Goal: Task Accomplishment & Management: Use online tool/utility

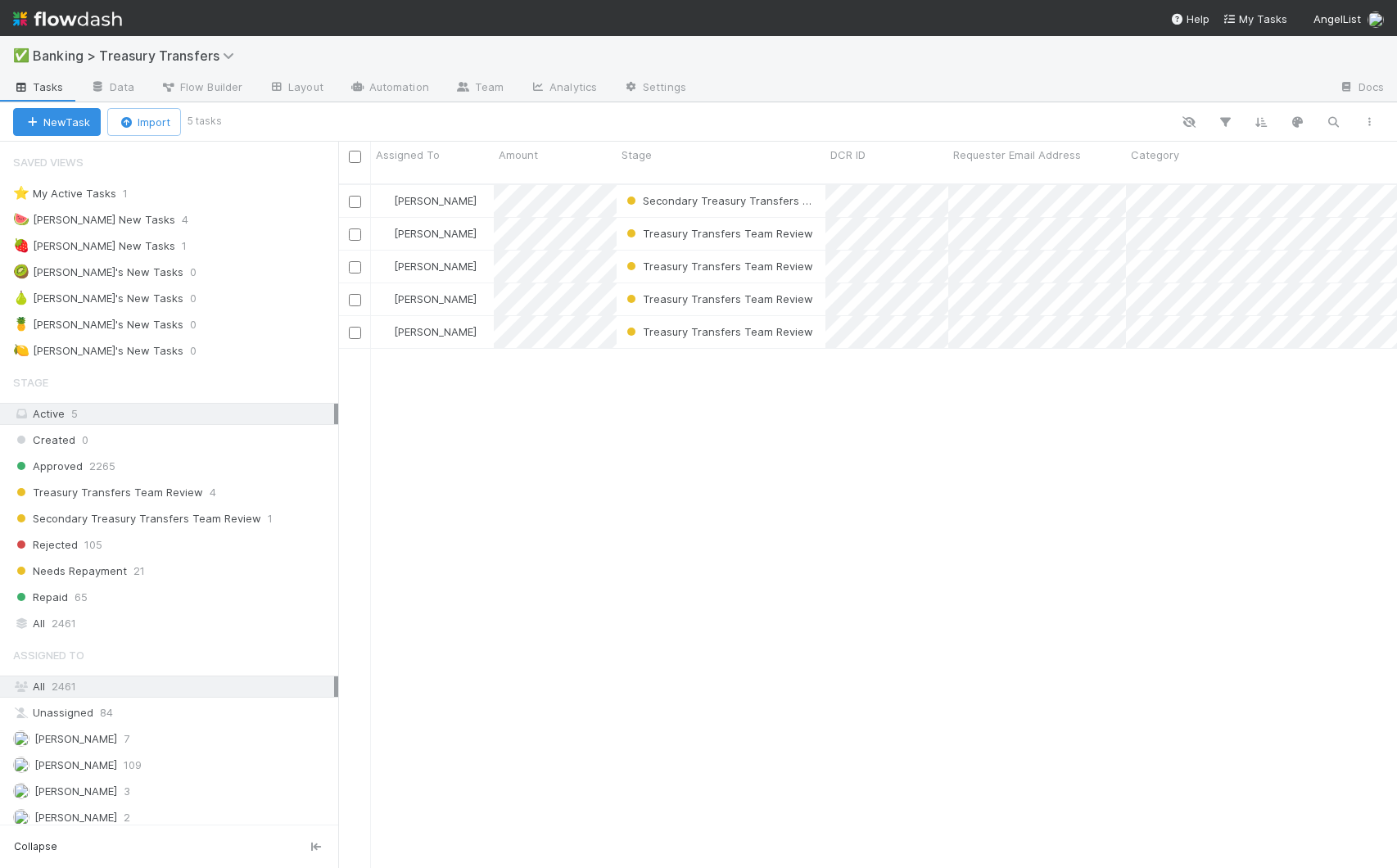
scroll to position [685, 1046]
click at [179, 250] on div "🍓 [PERSON_NAME] New Tasks 1" at bounding box center [176, 245] width 325 height 20
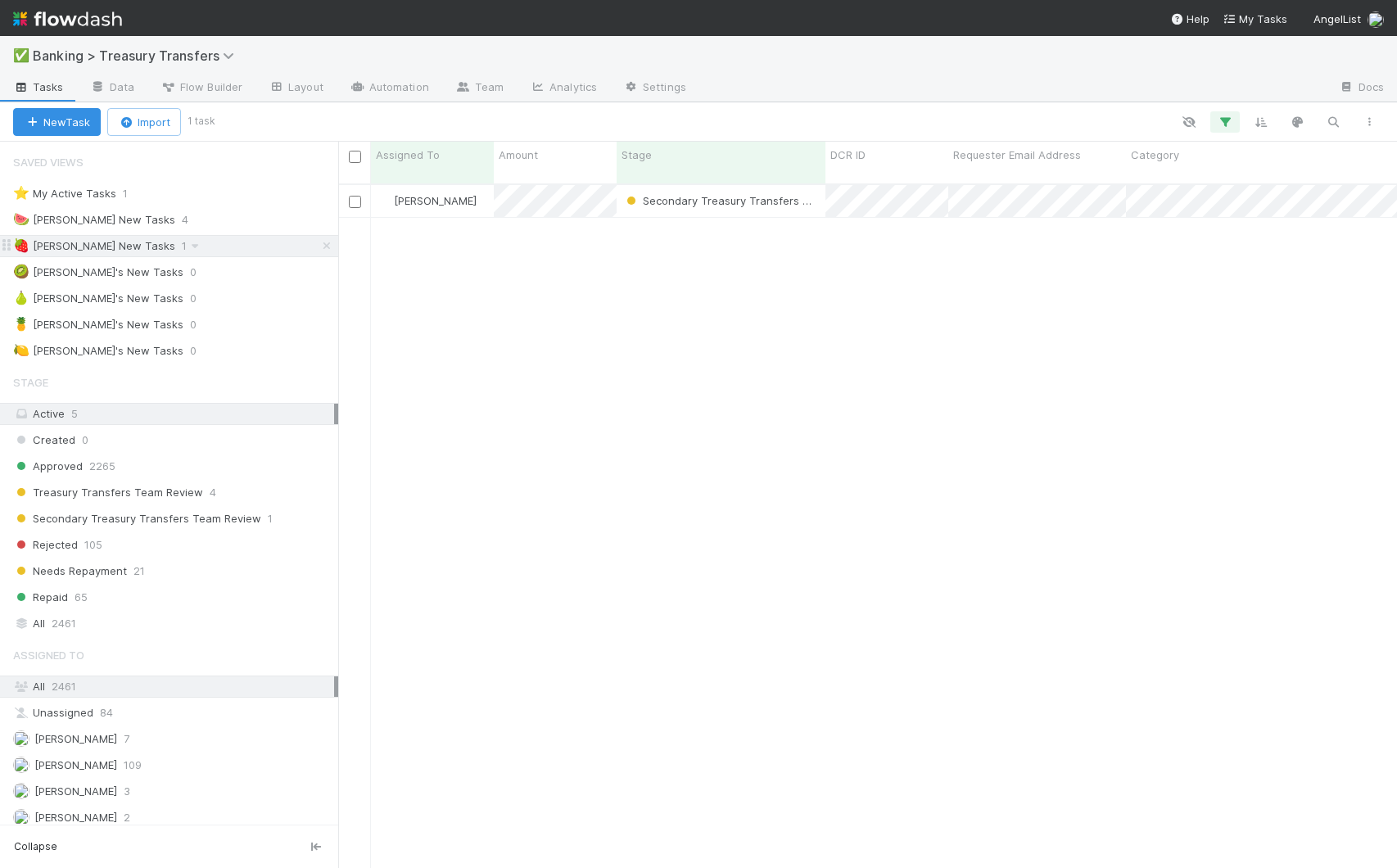
scroll to position [685, 1046]
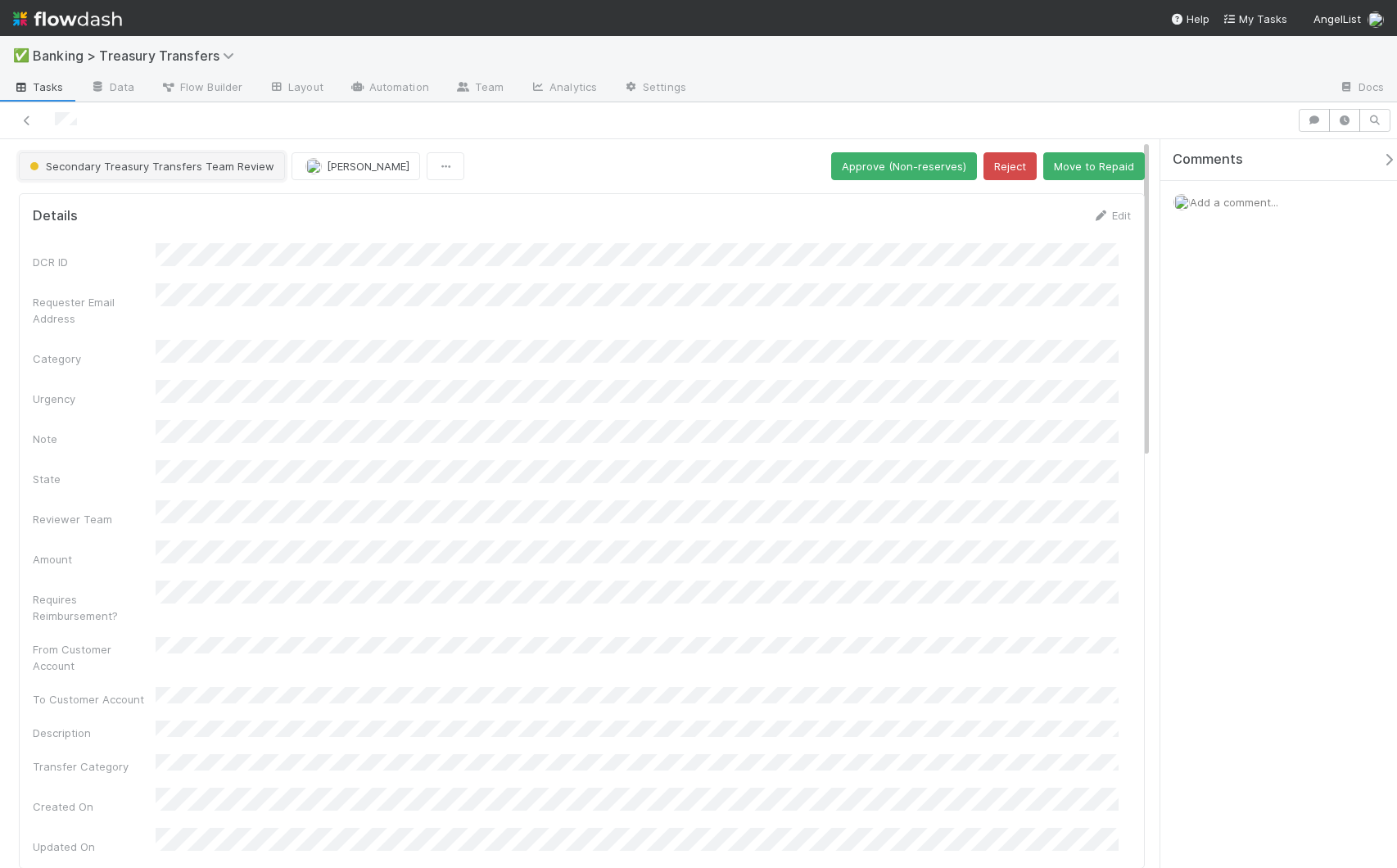
click at [101, 168] on span "Secondary Treasury Transfers Team Review" at bounding box center [150, 166] width 248 height 13
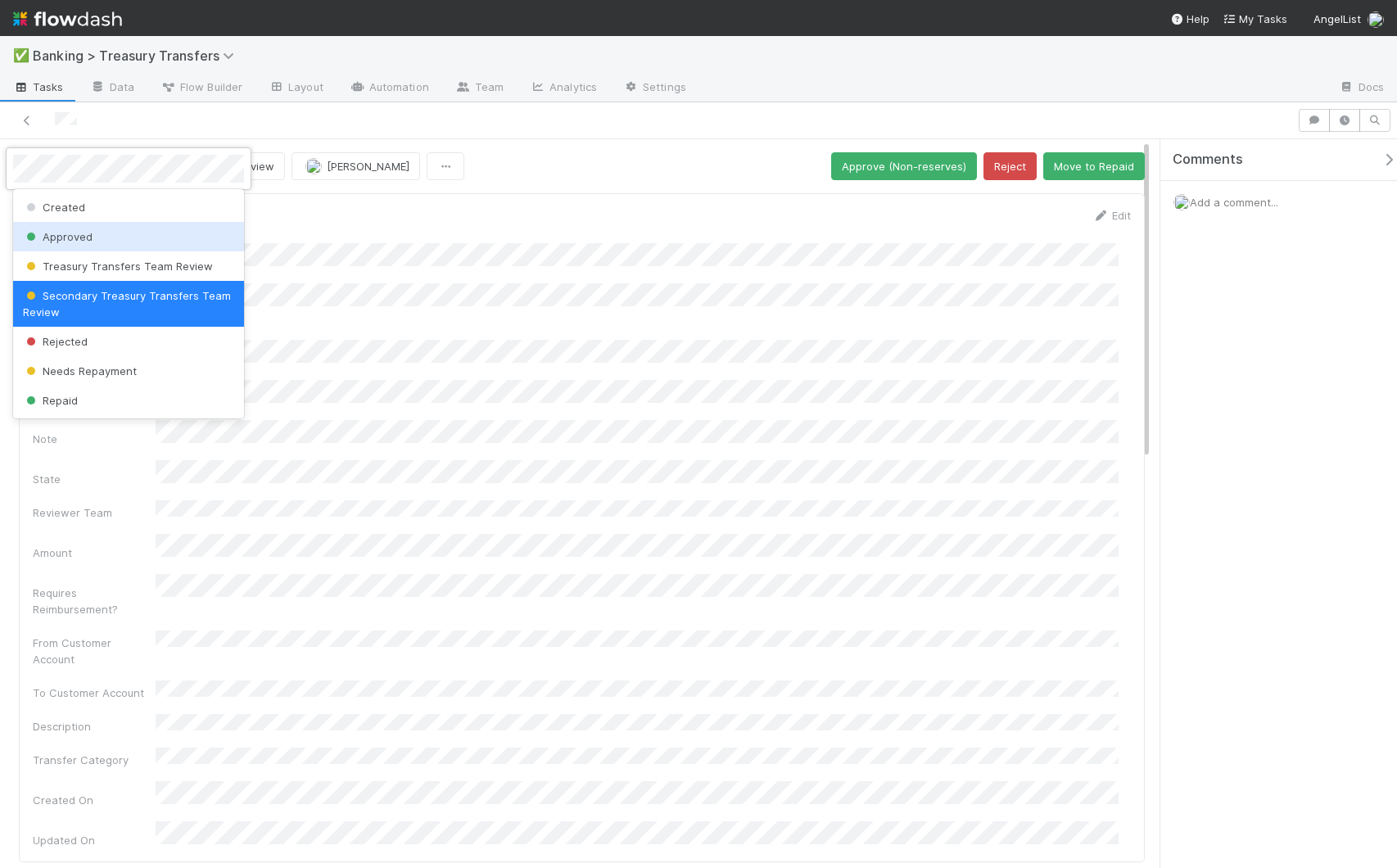
click at [67, 238] on span "Approved" at bounding box center [57, 237] width 70 height 13
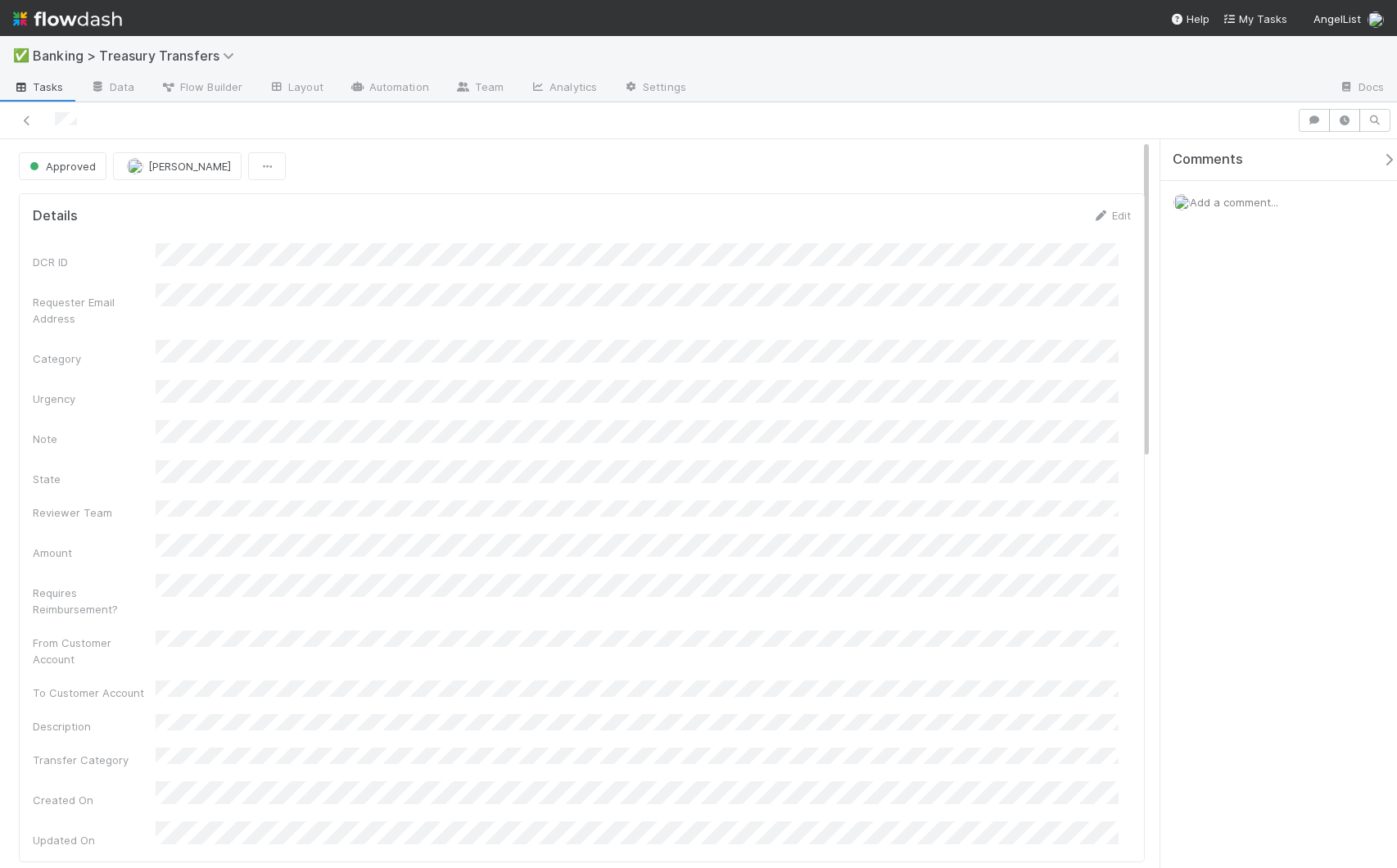
click at [32, 91] on span "Tasks" at bounding box center [38, 87] width 50 height 17
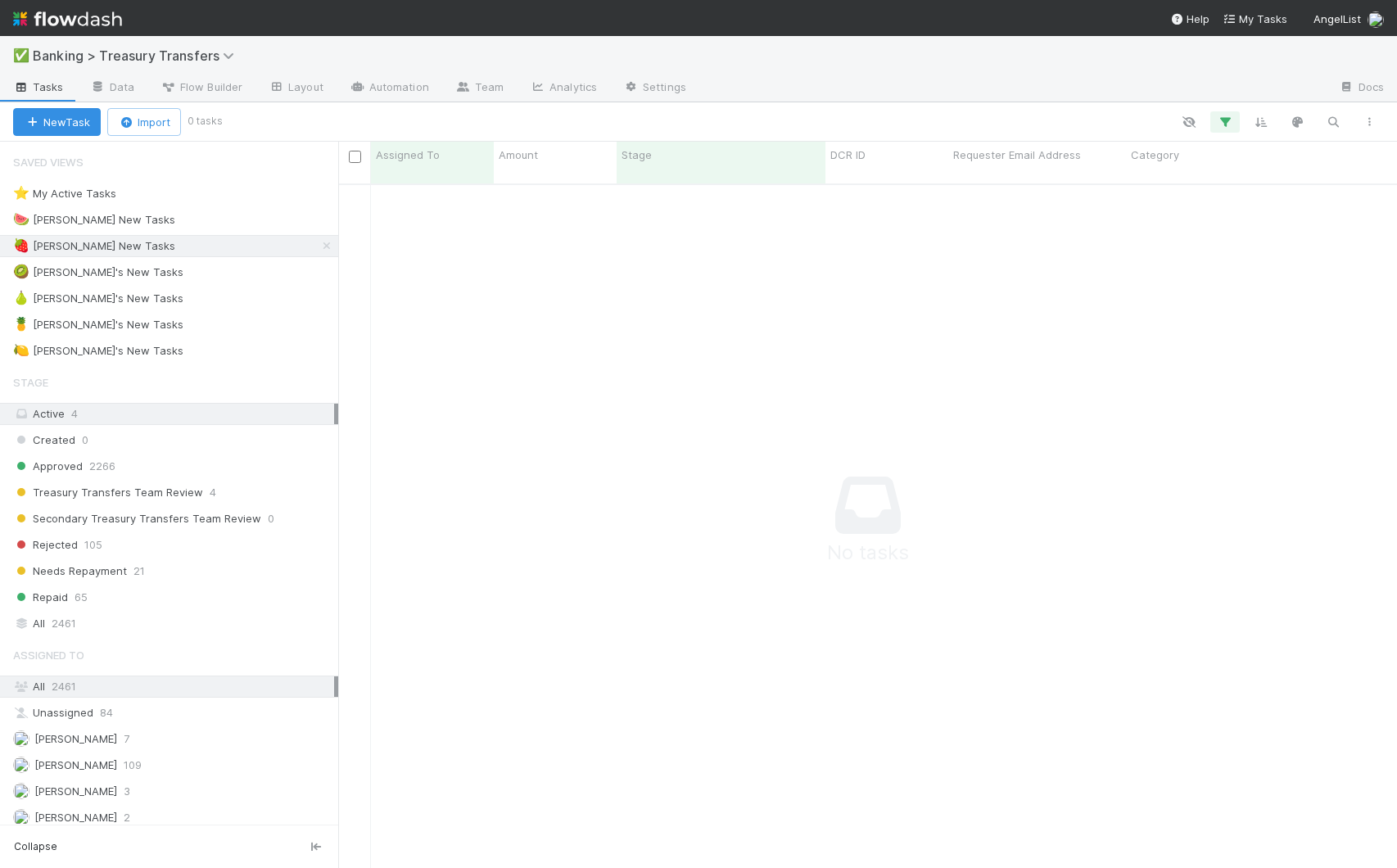
scroll to position [673, 1046]
